Goal: Task Accomplishment & Management: Manage account settings

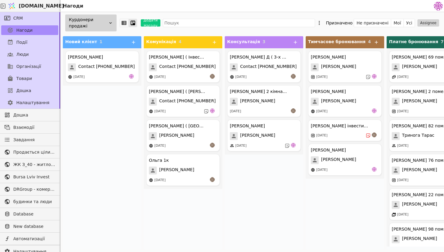
click at [97, 24] on div "Курдонери продажі" at bounding box center [90, 23] width 51 height 17
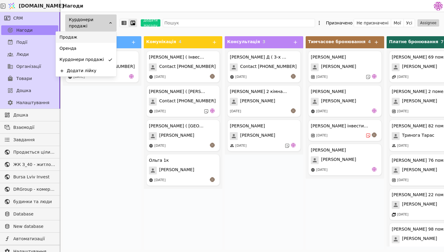
click at [96, 39] on div "Продаж" at bounding box center [86, 37] width 60 height 11
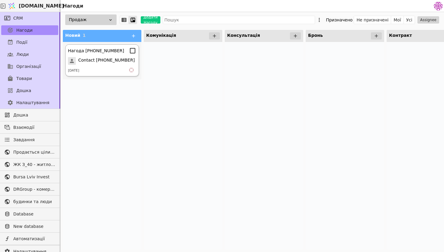
click at [111, 66] on div "Нагода [PHONE_NUMBER] Contact [PHONE_NUMBER] [DATE]" at bounding box center [102, 60] width 74 height 32
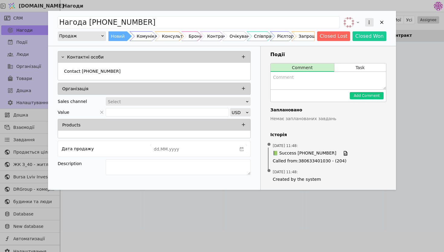
click at [369, 25] on icon "Add Opportunity" at bounding box center [369, 22] width 5 height 5
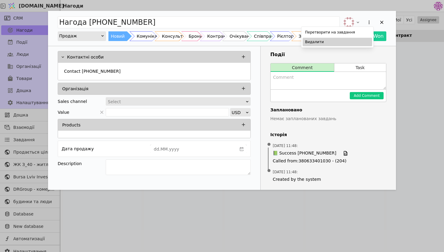
click at [354, 42] on div "Видалити" at bounding box center [338, 42] width 70 height 8
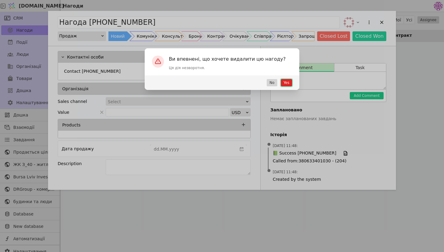
click at [286, 81] on button "Yes" at bounding box center [286, 82] width 11 height 7
